Goal: Transaction & Acquisition: Purchase product/service

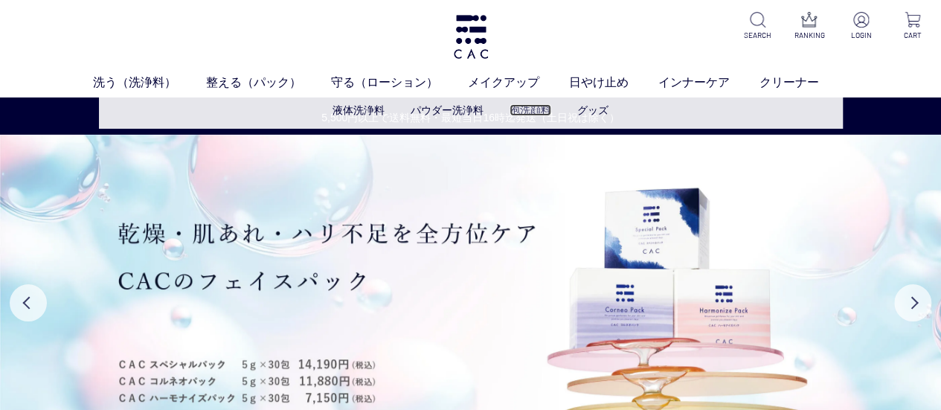
click at [543, 108] on link "泡洗顔料" at bounding box center [531, 110] width 42 height 12
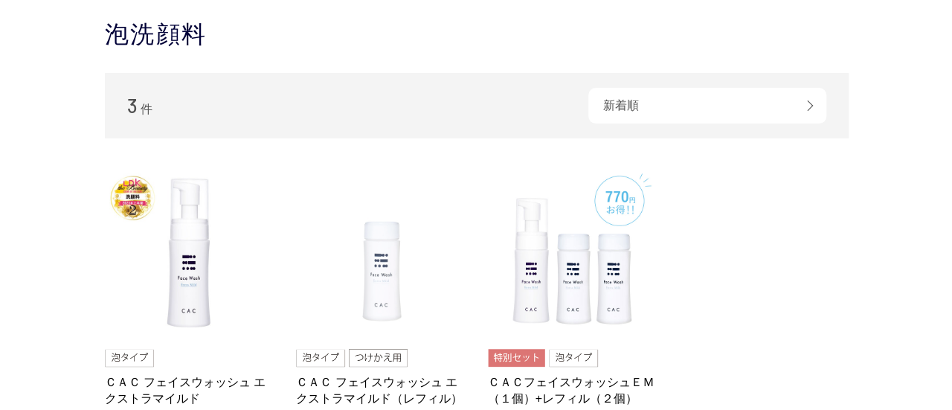
scroll to position [74, 0]
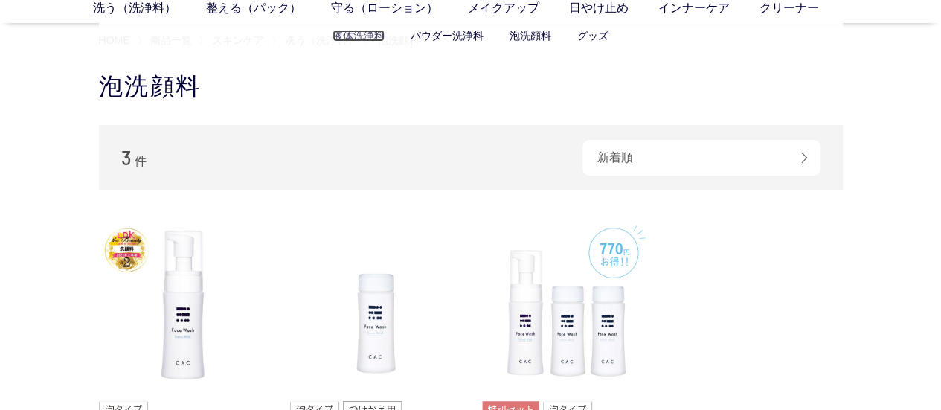
click at [345, 39] on link "液体洗浄料" at bounding box center [359, 36] width 52 height 12
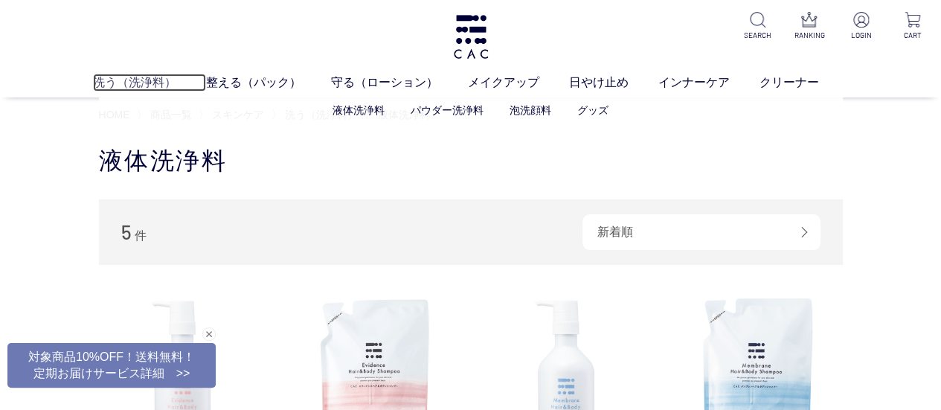
click at [101, 86] on link "洗う（洗浄料）" at bounding box center [149, 83] width 113 height 18
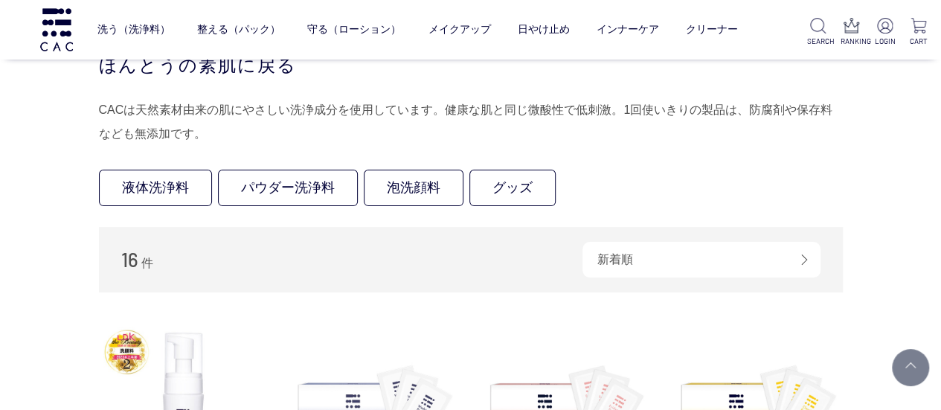
scroll to position [298, 0]
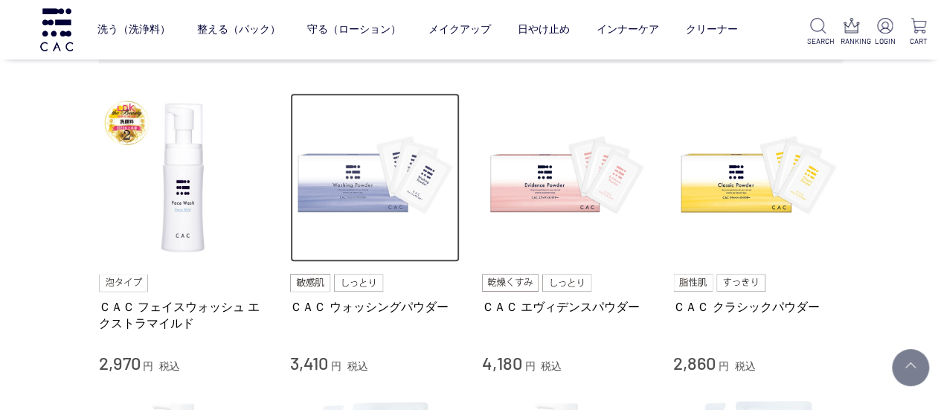
click at [365, 217] on img at bounding box center [375, 178] width 170 height 170
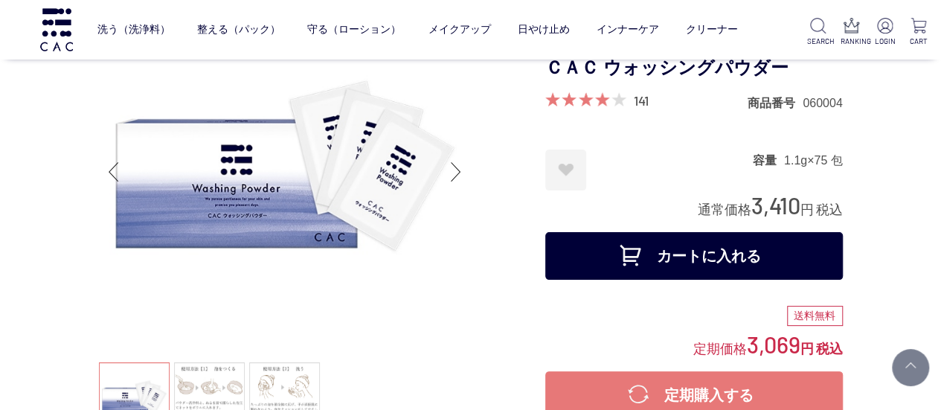
scroll to position [149, 0]
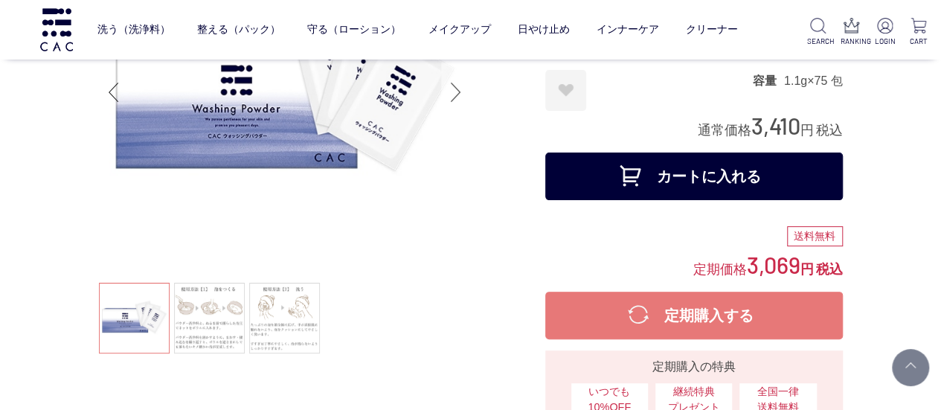
click at [465, 97] on div "Next slide" at bounding box center [456, 92] width 30 height 60
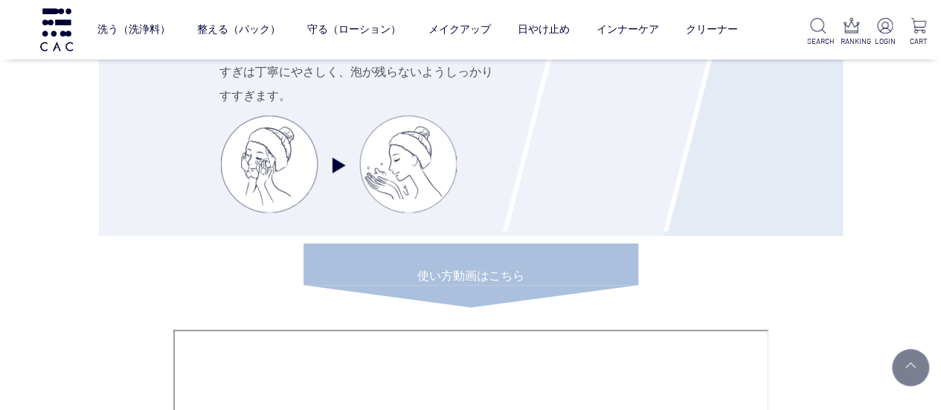
scroll to position [5878, 0]
